Goal: Task Accomplishment & Management: Complete application form

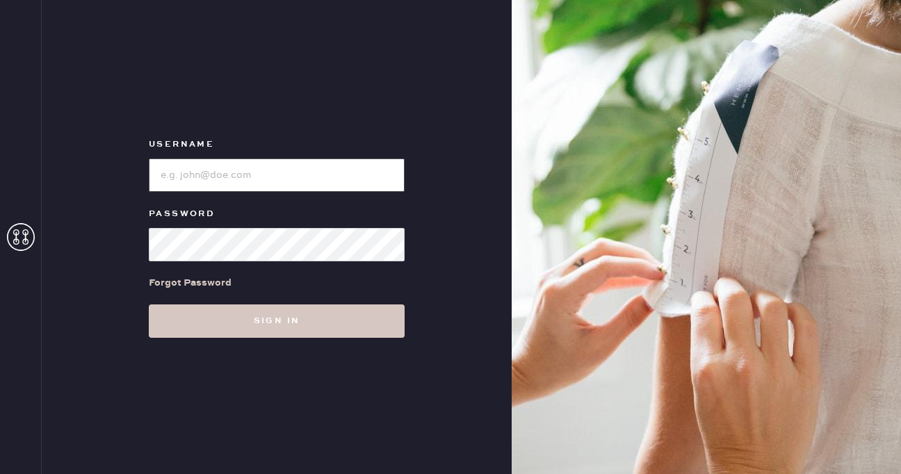
click at [302, 172] on input "loginName" at bounding box center [277, 174] width 256 height 33
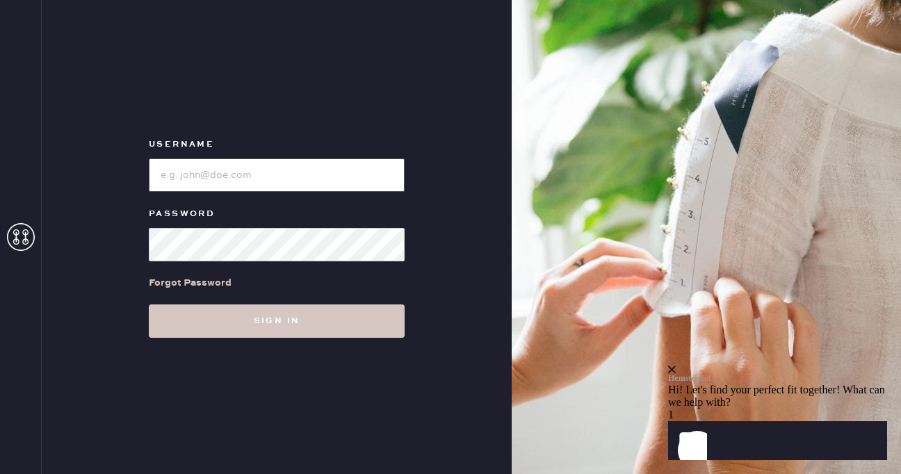
click at [302, 172] on input "loginName" at bounding box center [277, 174] width 256 height 33
click at [376, 172] on input "loginName" at bounding box center [277, 174] width 256 height 33
type input "[PERSON_NAME][EMAIL_ADDRESS][DOMAIN_NAME]"
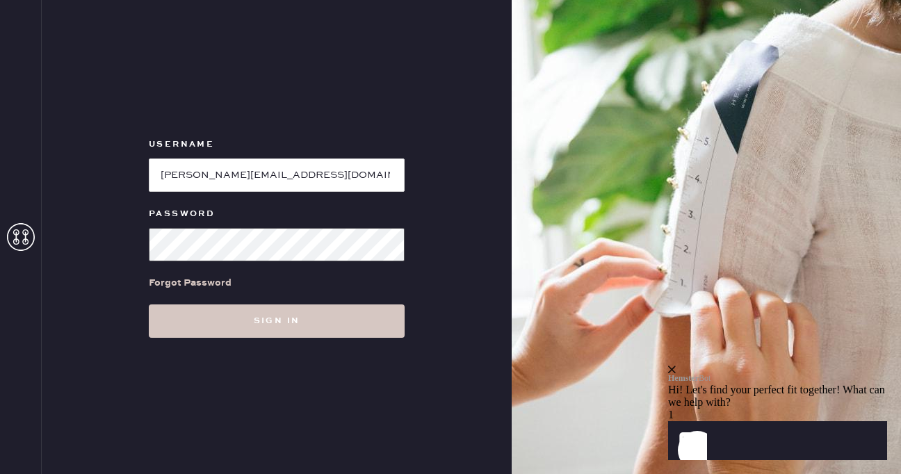
click at [149, 304] on button "Sign in" at bounding box center [277, 320] width 256 height 33
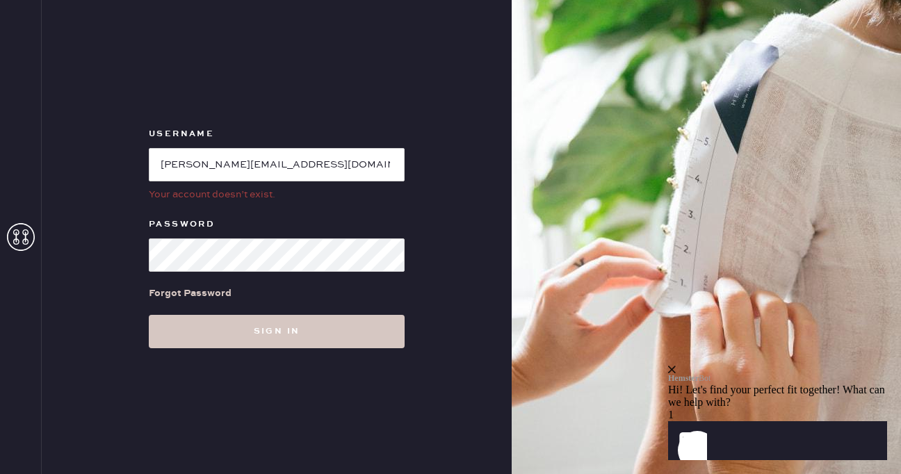
click at [21, 236] on icon at bounding box center [21, 237] width 28 height 28
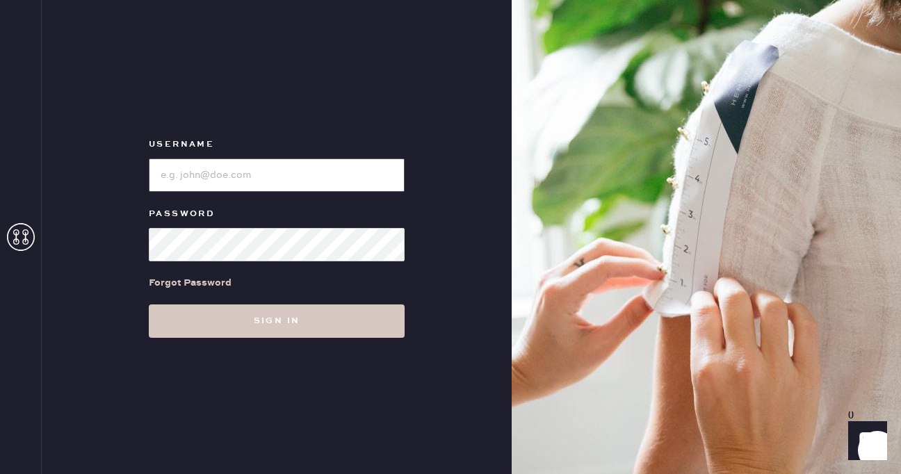
click at [202, 174] on input "loginName" at bounding box center [277, 174] width 256 height 33
type input "m"
click at [249, 172] on input "loginName" at bounding box center [277, 174] width 256 height 33
paste input "reformationsantamonica"
type input "reformationsantamonica"
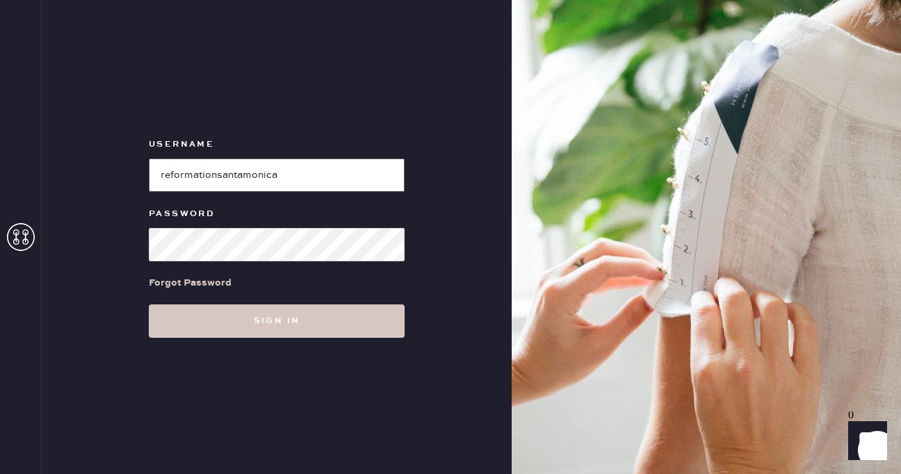
click at [149, 304] on button "Sign in" at bounding box center [277, 320] width 256 height 33
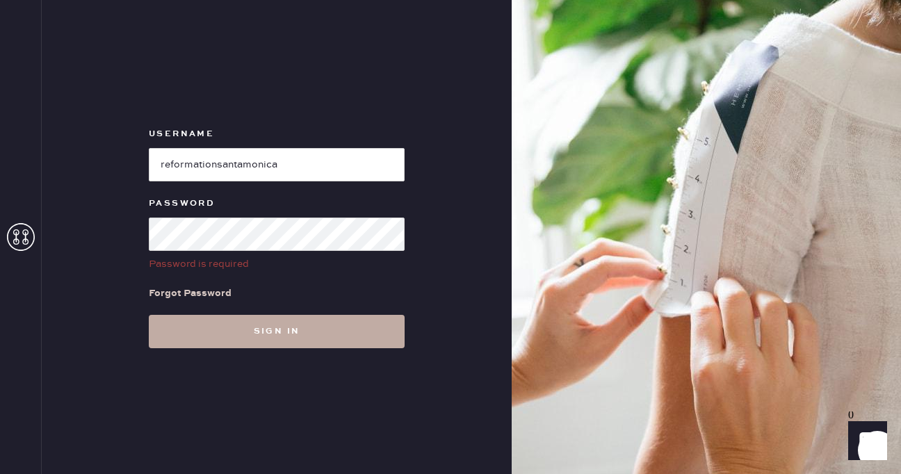
click at [234, 336] on button "Sign in" at bounding box center [277, 331] width 256 height 33
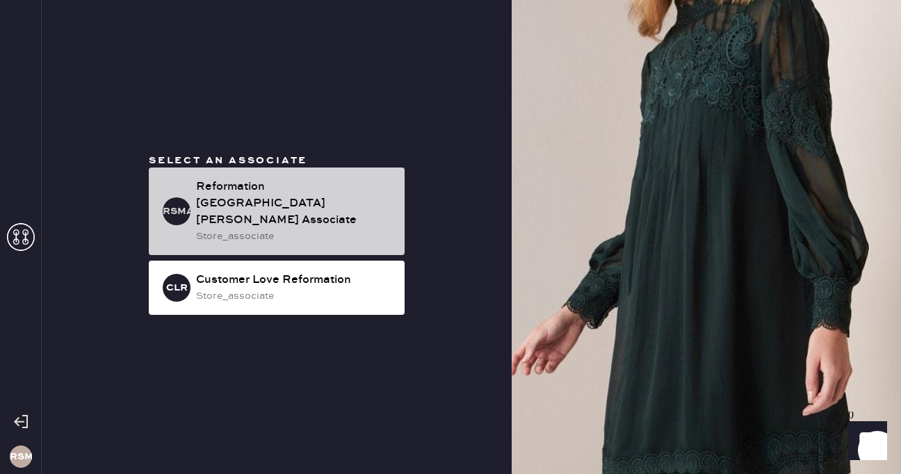
click at [325, 197] on div "Reformation [GEOGRAPHIC_DATA][PERSON_NAME] Associate" at bounding box center [294, 204] width 197 height 50
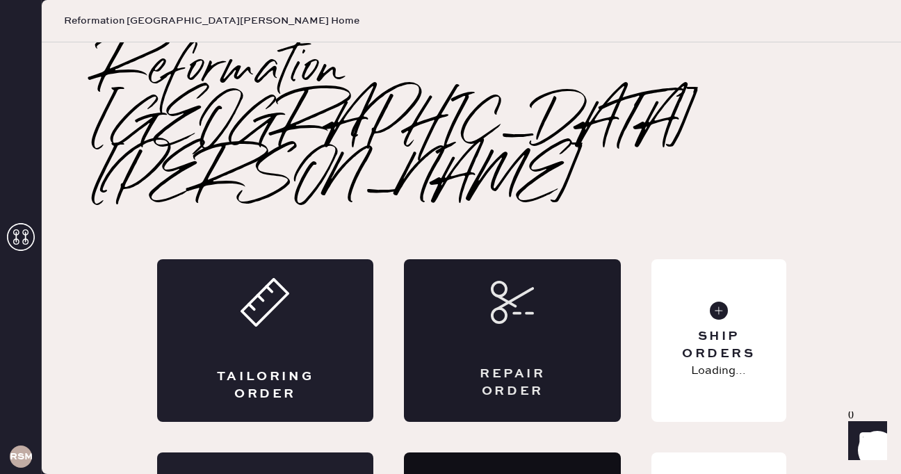
click at [472, 259] on div "Repair Order" at bounding box center [512, 340] width 217 height 163
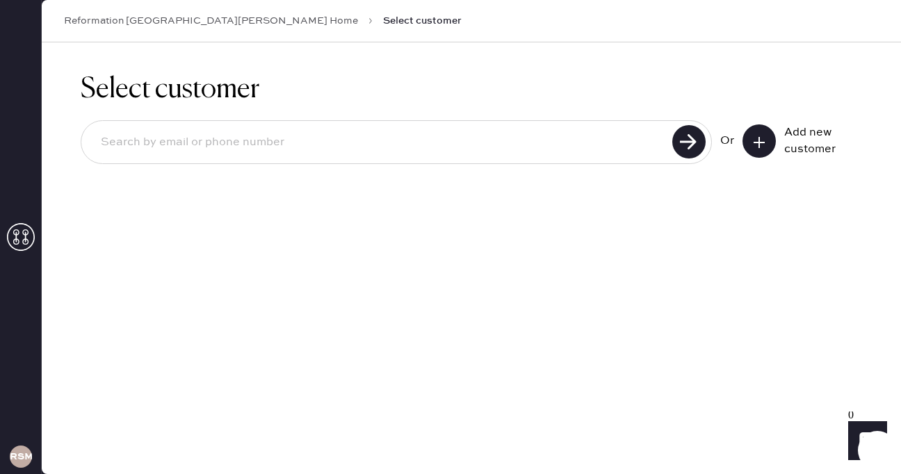
click at [536, 143] on input at bounding box center [379, 143] width 578 height 32
click at [128, 142] on input "[EMAIL_ADDRESS][DOMAIN_NAME]" at bounding box center [379, 143] width 578 height 32
type input "[EMAIL_ADDRESS][PERSON_NAME][DOMAIN_NAME]"
click at [694, 143] on use at bounding box center [688, 141] width 33 height 33
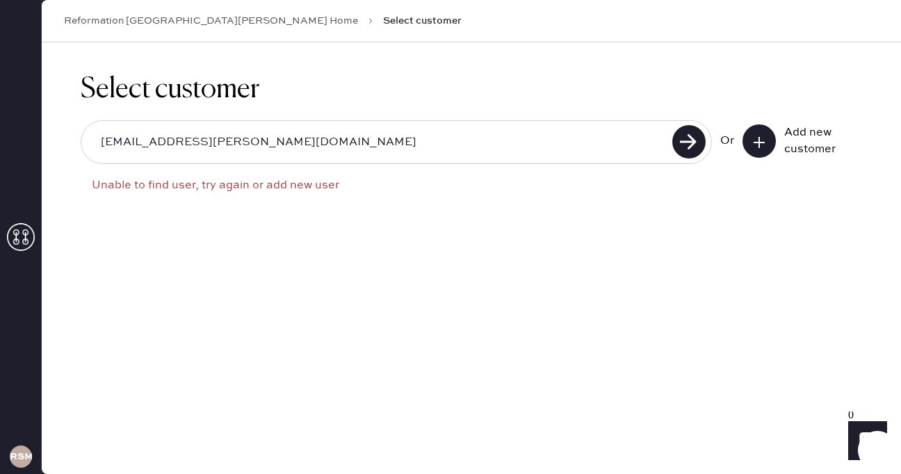
drag, startPoint x: 264, startPoint y: 137, endPoint x: 72, endPoint y: 144, distance: 192.7
click at [72, 144] on div "Select customer [EMAIL_ADDRESS][PERSON_NAME][DOMAIN_NAME] Unable to find user, …" at bounding box center [471, 146] width 859 height 209
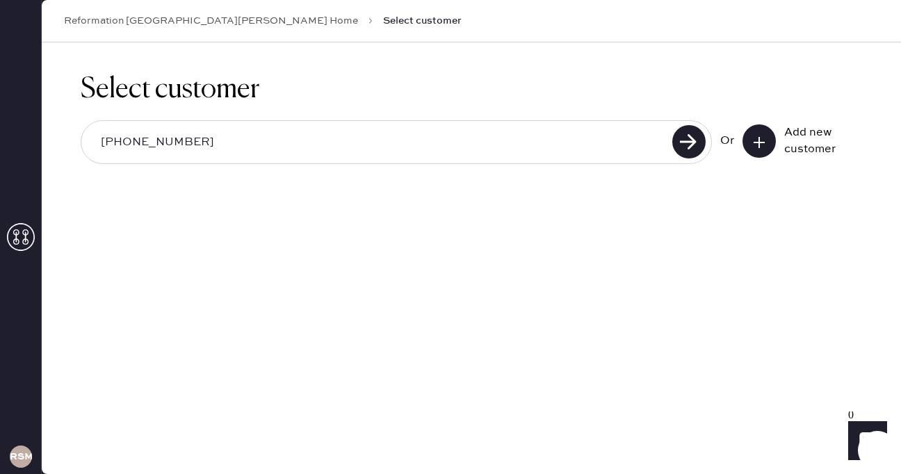
type input "[PHONE_NUMBER]"
click at [760, 145] on icon at bounding box center [759, 143] width 14 height 14
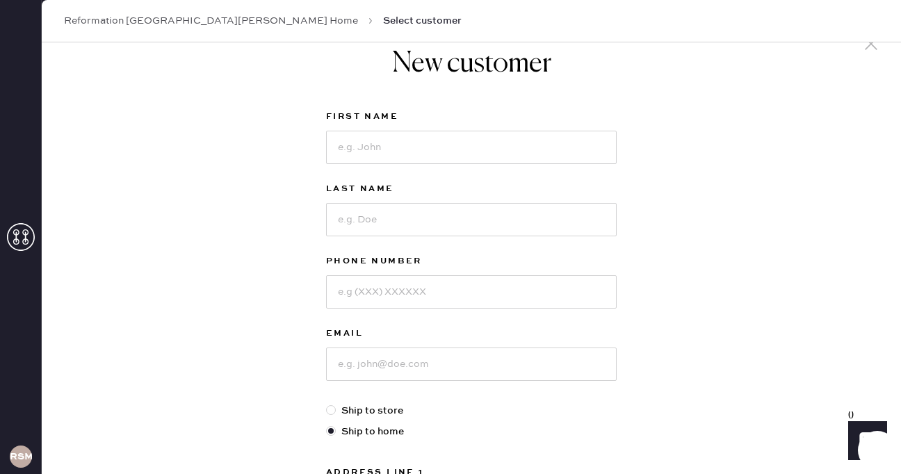
scroll to position [26, 0]
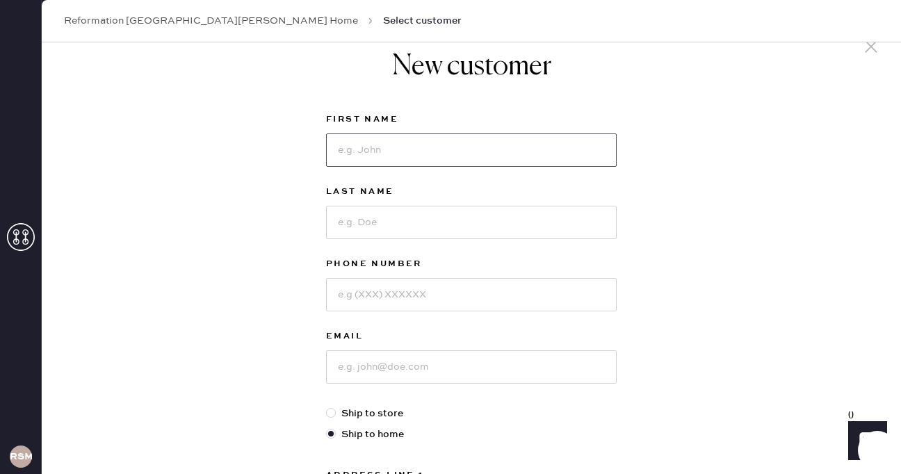
click at [426, 151] on input at bounding box center [471, 149] width 291 height 33
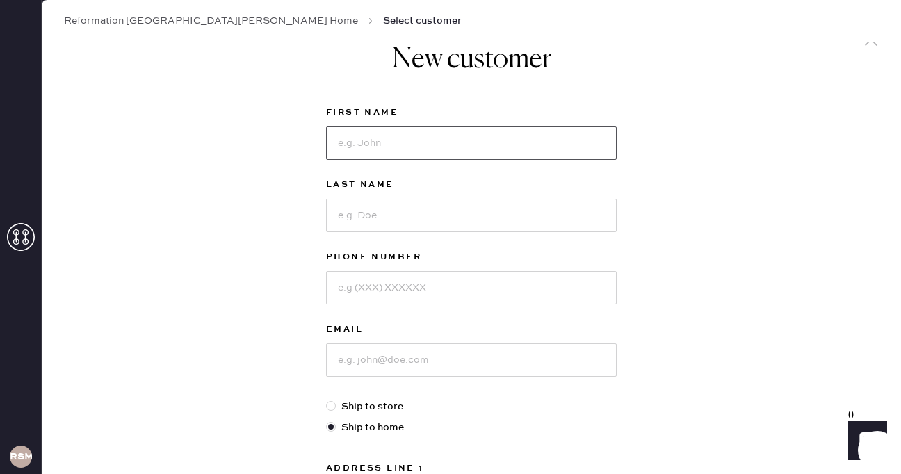
scroll to position [38, 0]
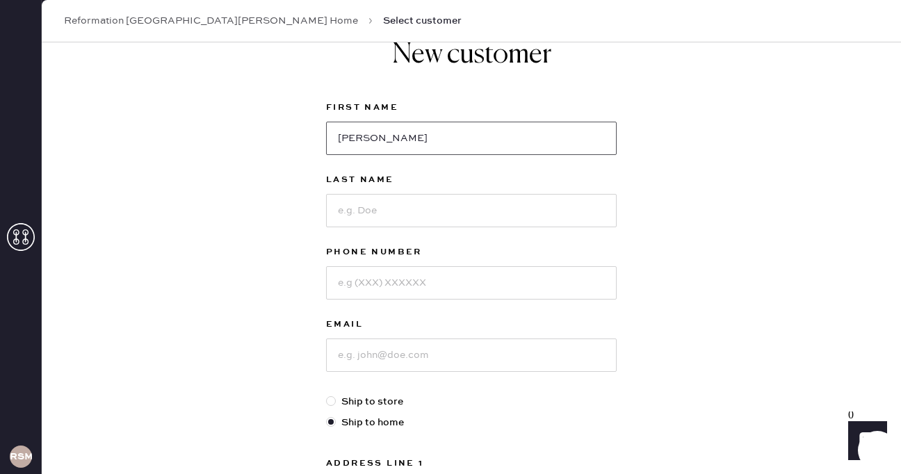
type input "[PERSON_NAME]"
type input "Kiper"
type input "2133995962"
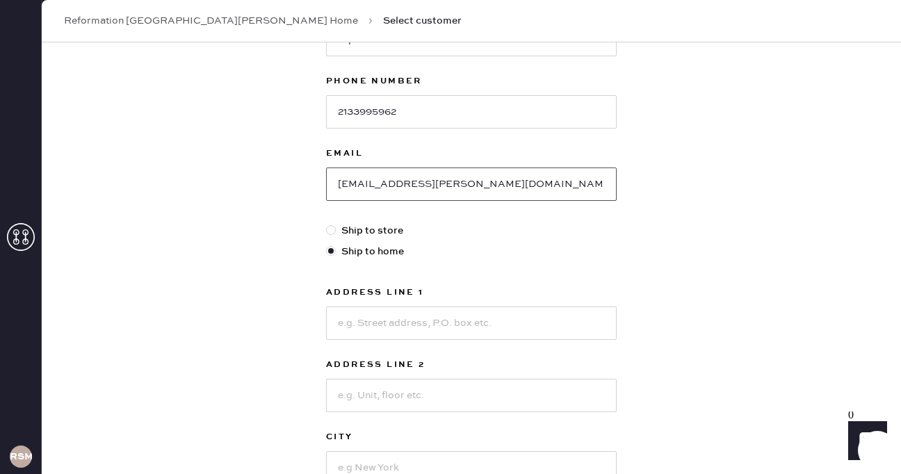
scroll to position [210, 0]
type input "[EMAIL_ADDRESS][PERSON_NAME][DOMAIN_NAME]"
click at [526, 325] on input at bounding box center [471, 321] width 291 height 33
type input "[STREET_ADDRESS]"
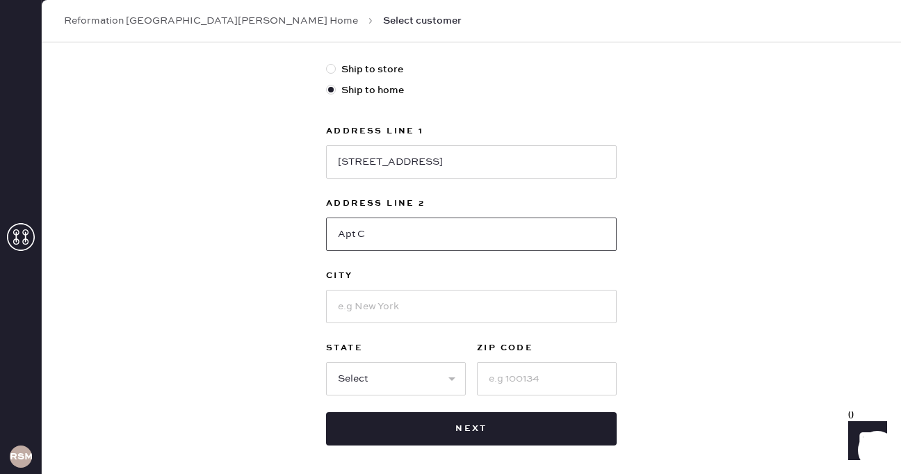
type input "Apt C"
click at [513, 302] on input at bounding box center [471, 306] width 291 height 33
type input "SANTA [PERSON_NAME]"
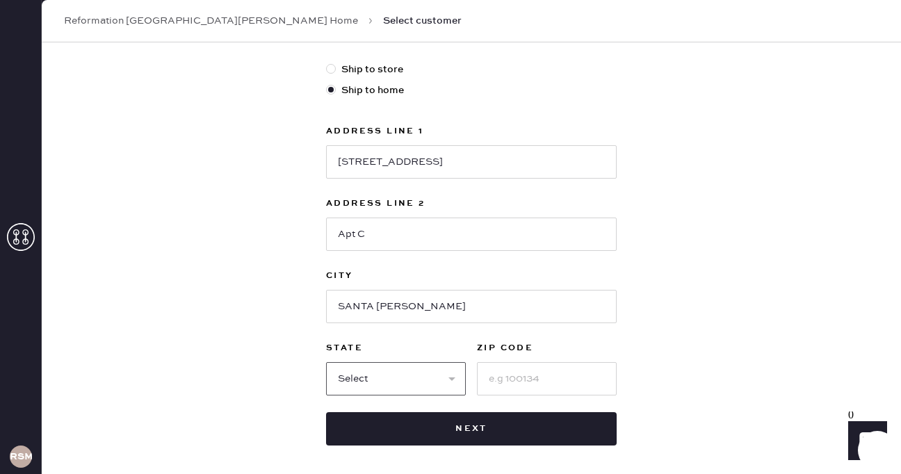
select select "CA"
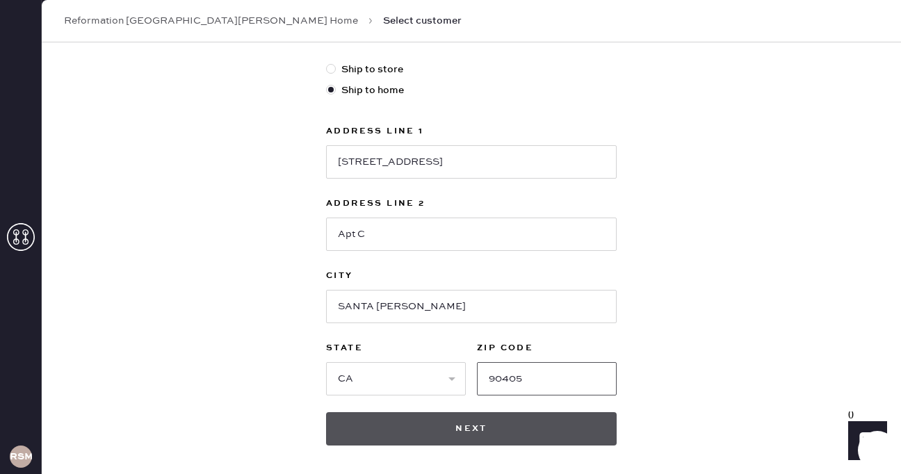
type input "90405"
click at [503, 419] on button "Next" at bounding box center [471, 428] width 291 height 33
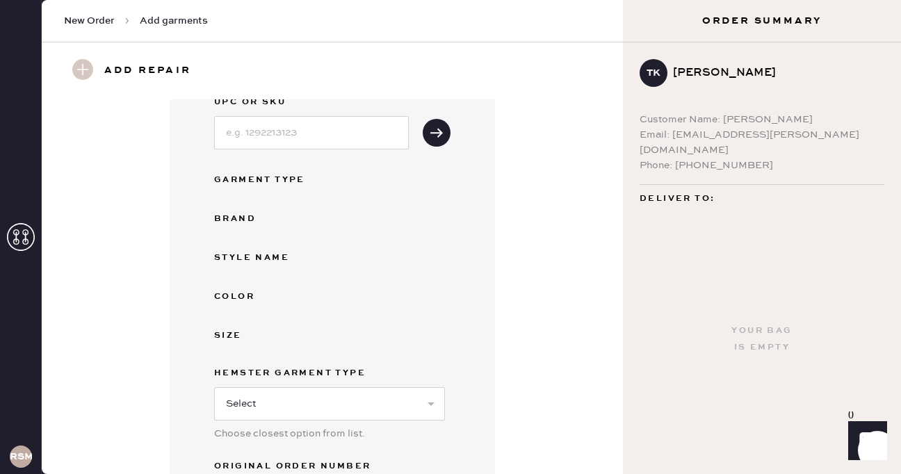
scroll to position [86, 0]
click at [311, 137] on input at bounding box center [311, 133] width 195 height 33
click at [334, 127] on input at bounding box center [311, 133] width 195 height 33
